Goal: Transaction & Acquisition: Purchase product/service

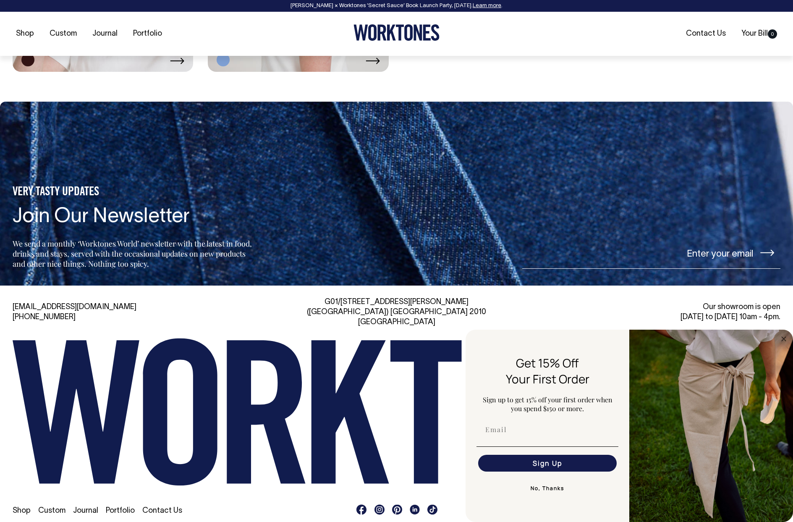
scroll to position [2332, 0]
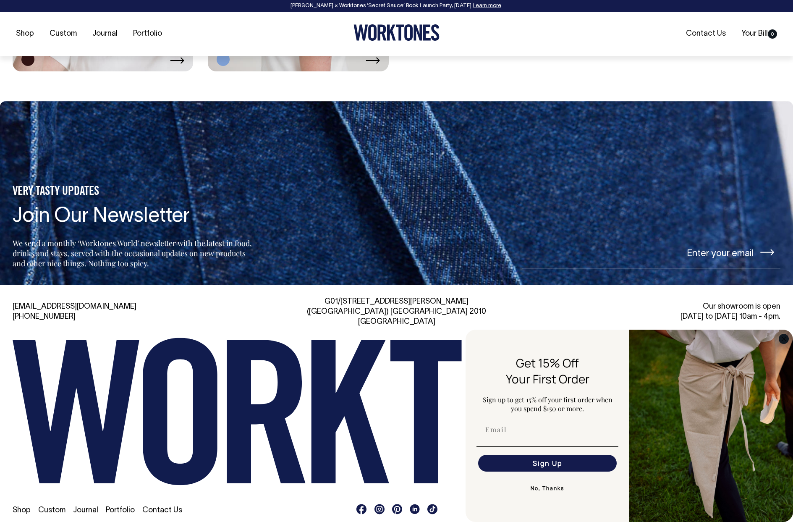
click at [783, 336] on circle "Close dialog" at bounding box center [785, 339] width 10 height 10
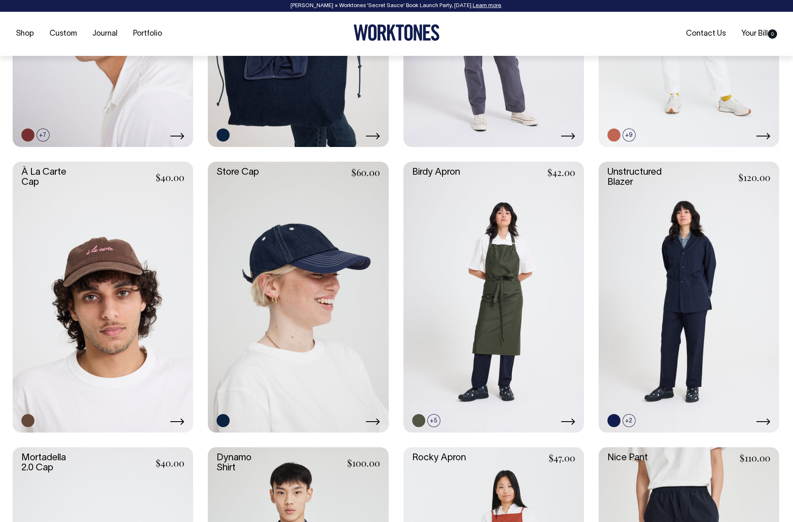
scroll to position [543, 0]
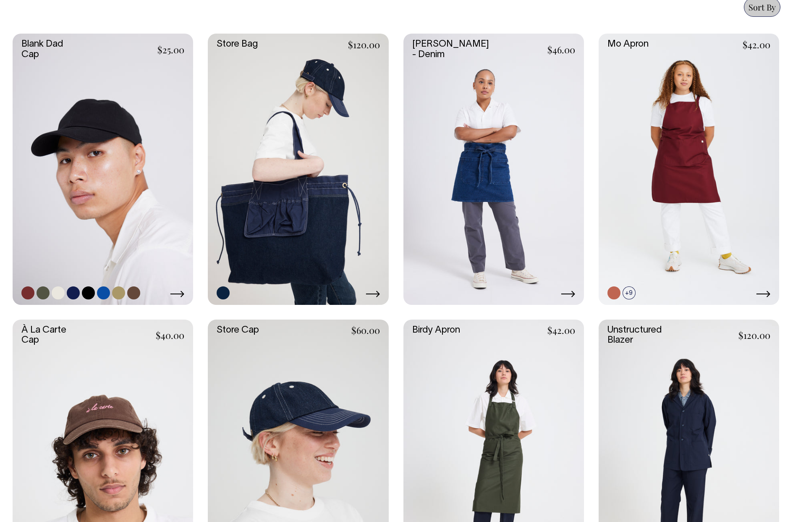
click at [156, 206] on link at bounding box center [103, 169] width 181 height 271
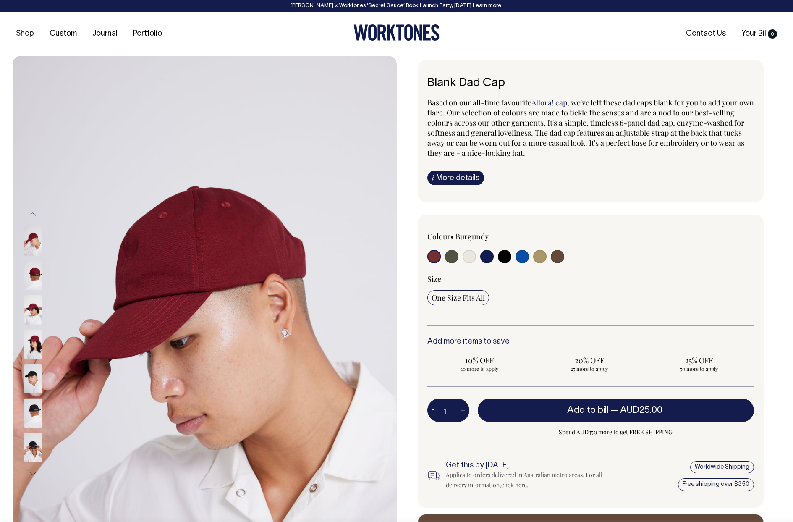
click at [507, 257] on input "radio" at bounding box center [504, 256] width 13 height 13
radio input "true"
select select "Black"
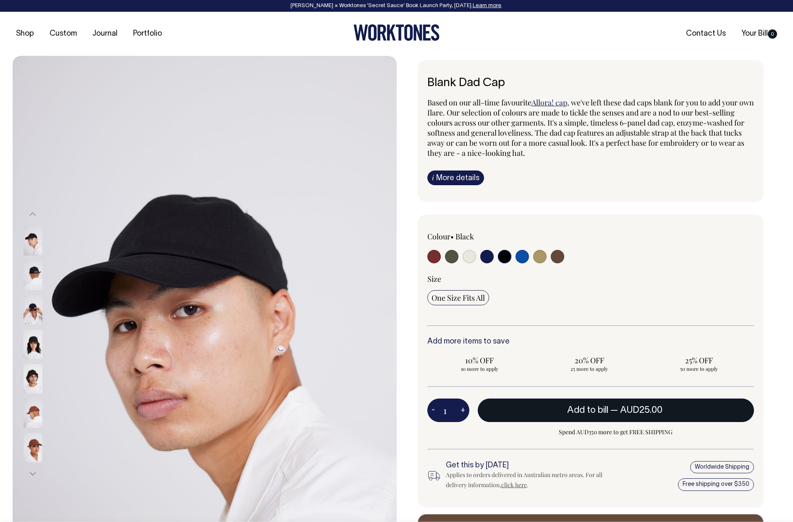
click at [519, 412] on button "Add to bill — AUD25.00" at bounding box center [616, 411] width 277 height 24
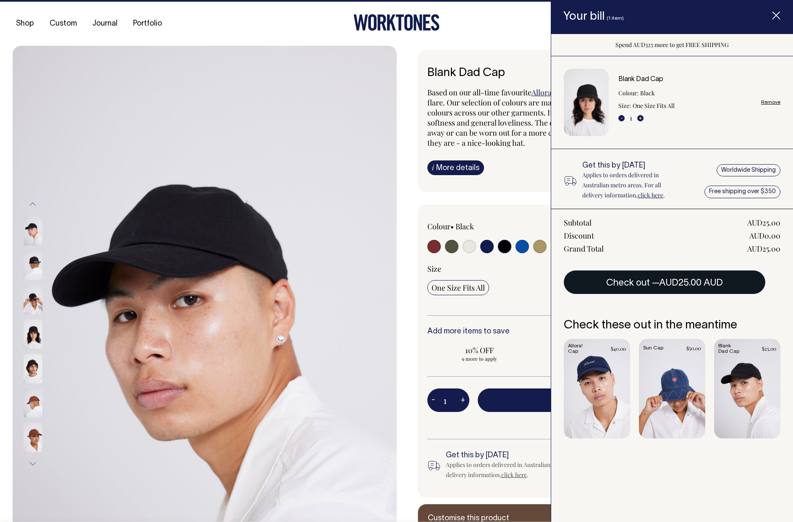
scroll to position [10, 0]
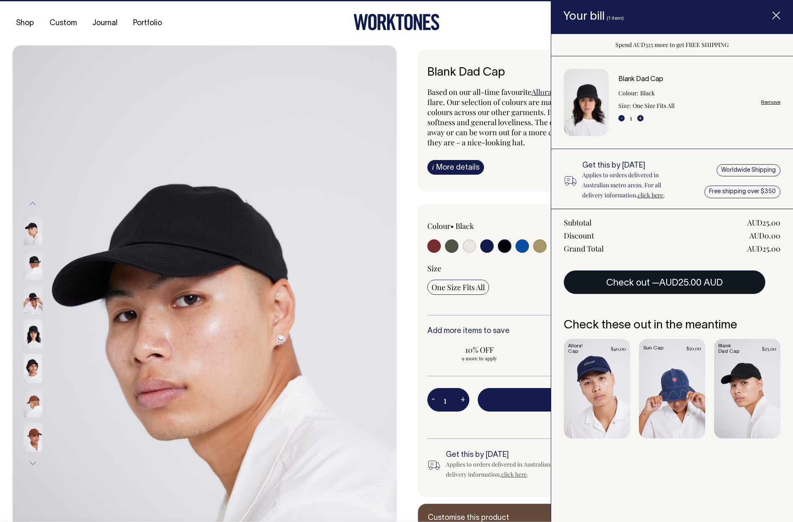
click at [669, 282] on span "AUD25.00 AUD" at bounding box center [691, 283] width 64 height 8
